Goal: Find specific page/section: Find specific page/section

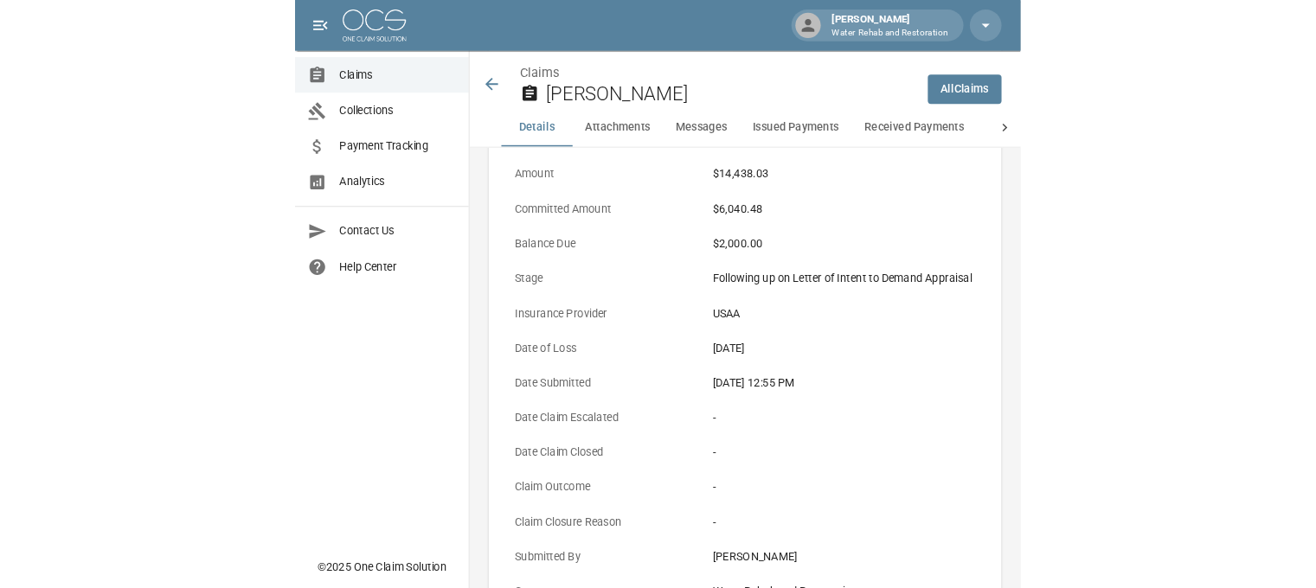
scroll to position [216, 0]
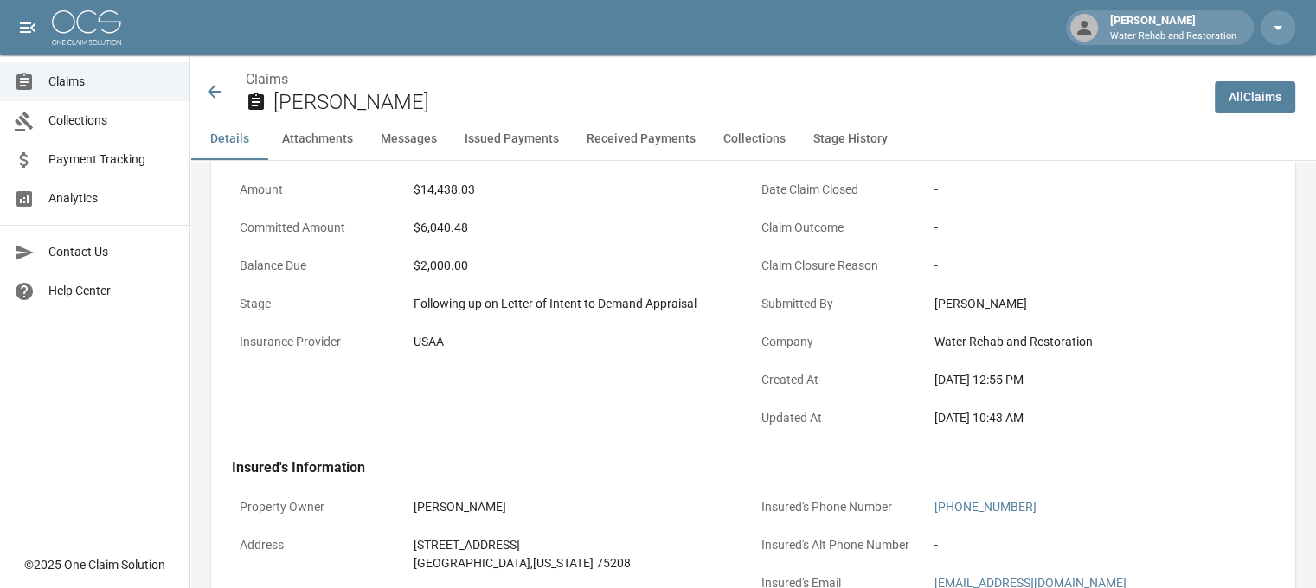
click at [217, 89] on icon at bounding box center [214, 91] width 21 height 21
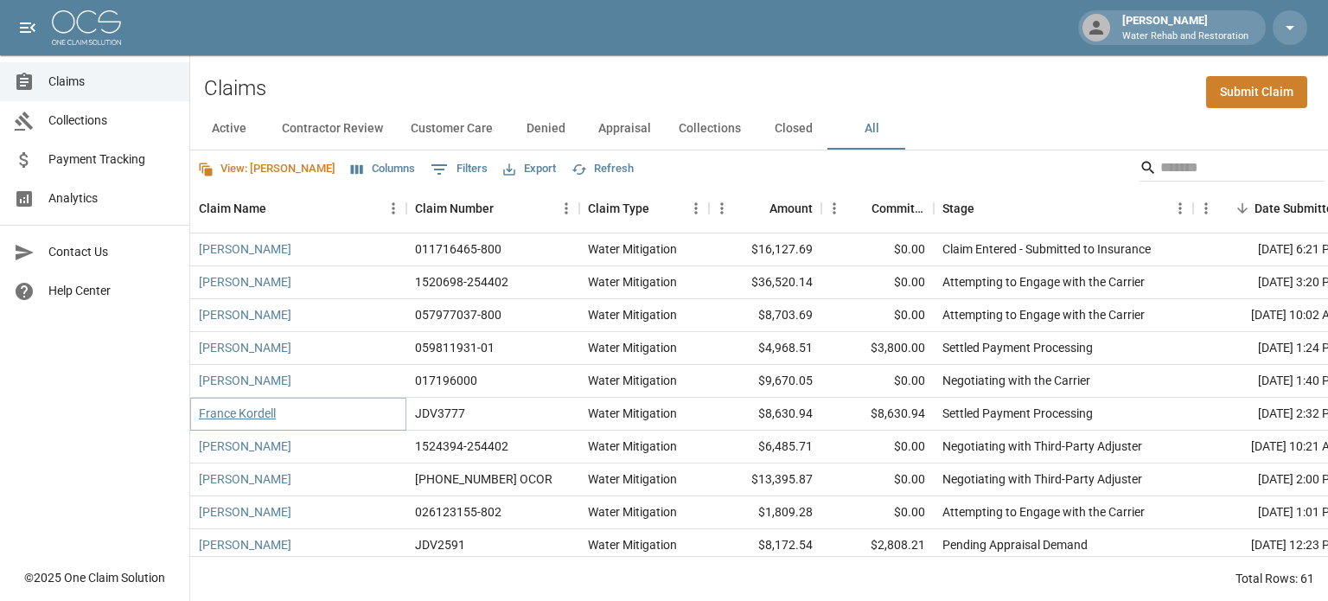
click at [242, 418] on link "France Kordell" at bounding box center [237, 413] width 77 height 17
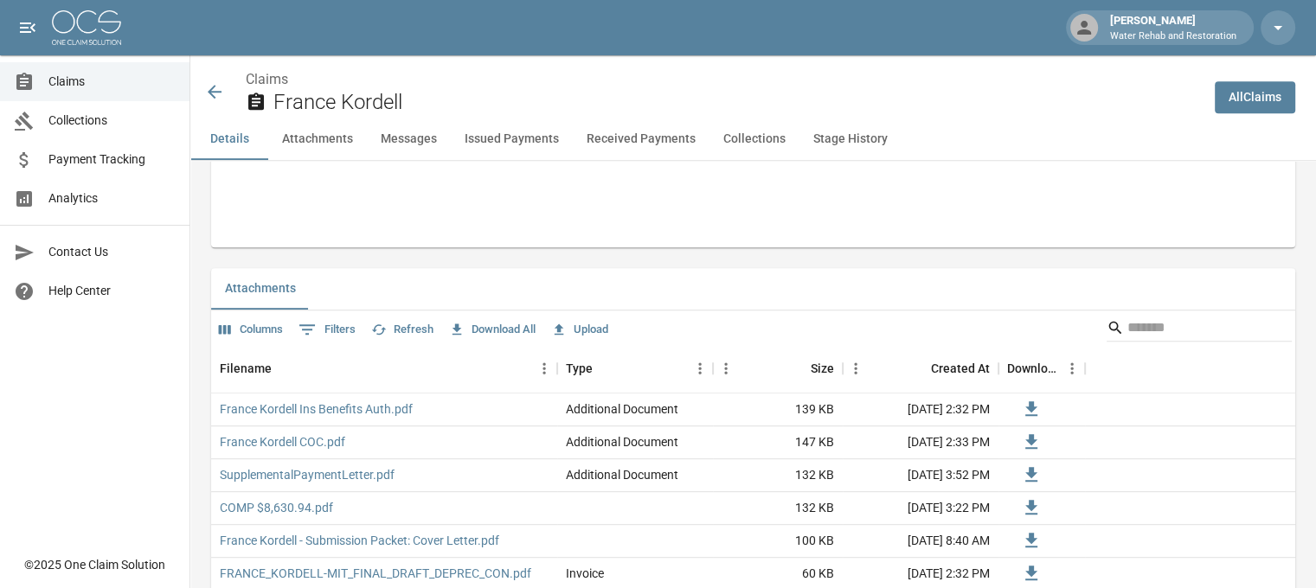
scroll to position [1038, 0]
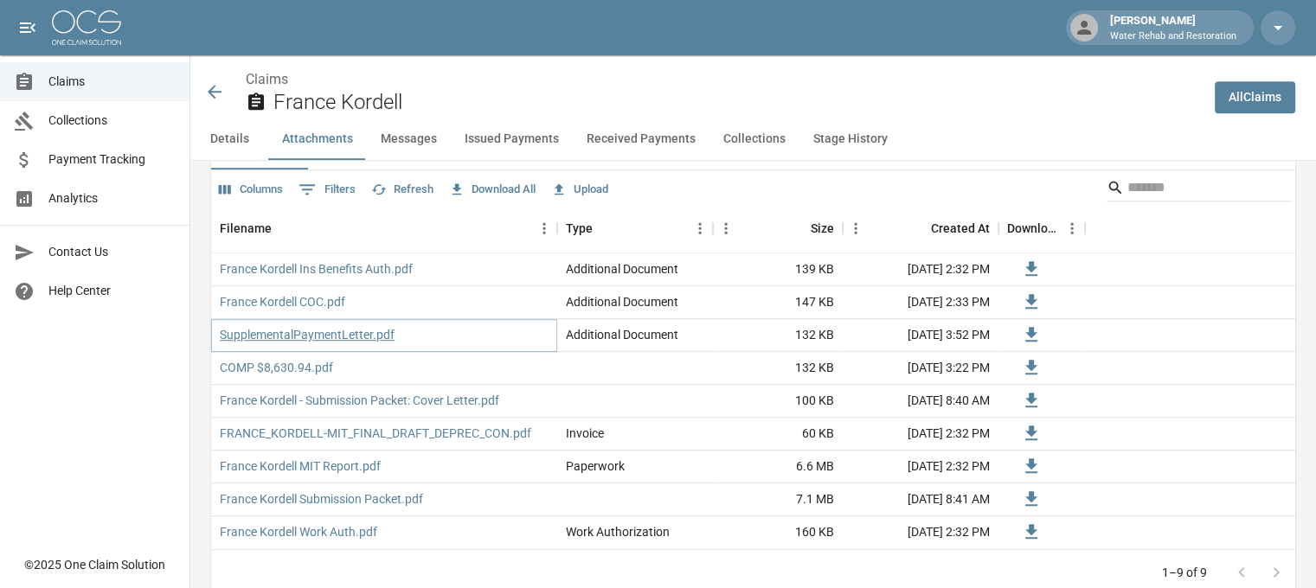
click at [309, 331] on link "SupplementalPaymentLetter.pdf" at bounding box center [307, 334] width 175 height 17
